Goal: Task Accomplishment & Management: Use online tool/utility

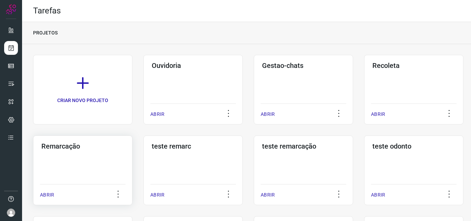
click at [144, 175] on div "Remarcação ABRIR" at bounding box center [193, 171] width 99 height 70
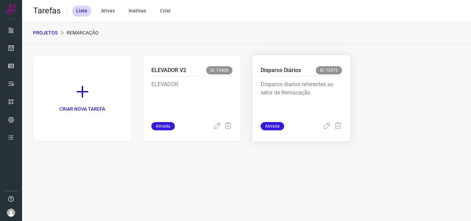
click at [300, 97] on p "Disparos diarios referentes ao setor de Remacação" at bounding box center [301, 97] width 81 height 35
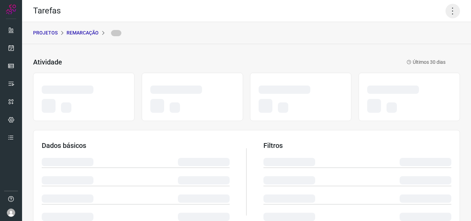
click at [450, 17] on icon at bounding box center [453, 11] width 14 height 14
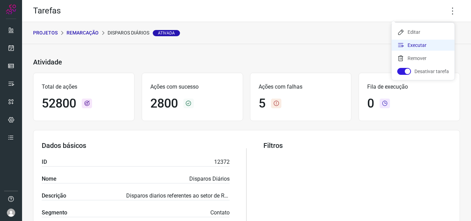
click at [428, 42] on li "Executar" at bounding box center [423, 45] width 63 height 11
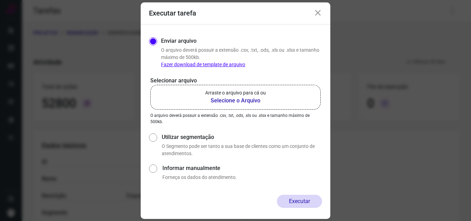
click at [260, 96] on p "Arraste o arquivo para cá ou" at bounding box center [235, 92] width 61 height 7
click at [0, 0] on input "Arraste o arquivo para cá ou Selecione o Arquivo" at bounding box center [0, 0] width 0 height 0
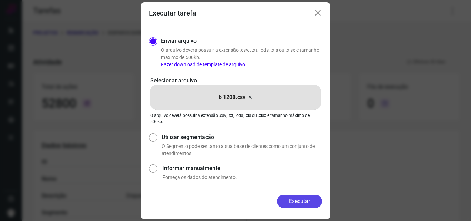
click at [310, 203] on button "Executar" at bounding box center [299, 201] width 45 height 13
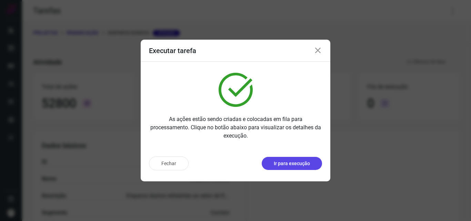
click at [310, 157] on button "Ir para execução" at bounding box center [292, 163] width 60 height 13
